Goal: Find specific page/section: Find specific page/section

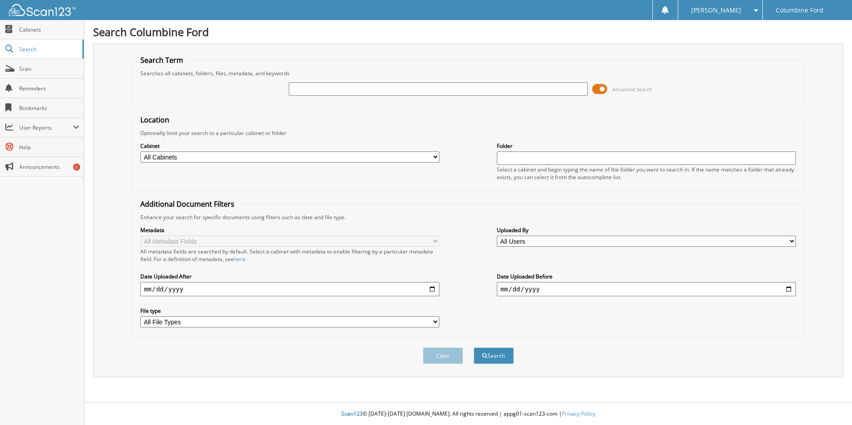
click at [311, 90] on input "text" at bounding box center [438, 88] width 299 height 13
type input "c29308"
click at [474, 348] on button "Search" at bounding box center [494, 356] width 40 height 16
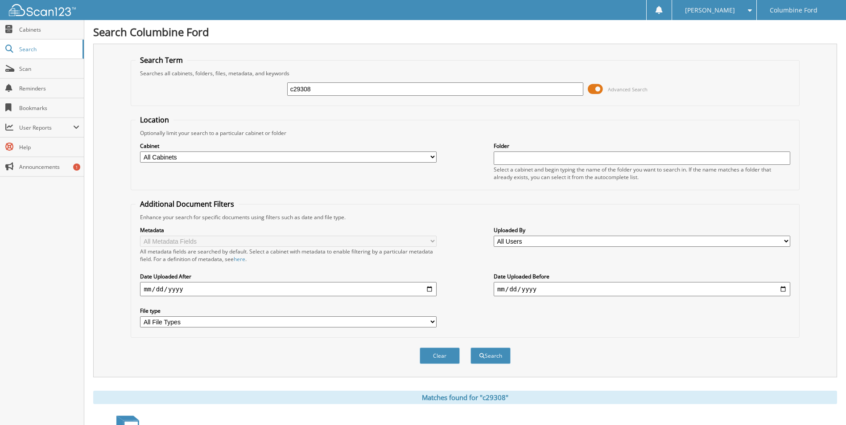
click at [598, 88] on span at bounding box center [595, 88] width 15 height 13
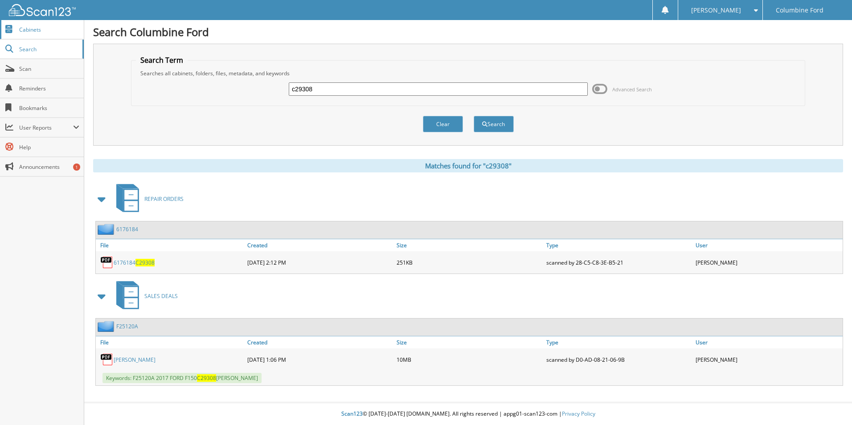
click at [37, 27] on span "Cabinets" at bounding box center [49, 30] width 60 height 8
